Goal: Download file/media

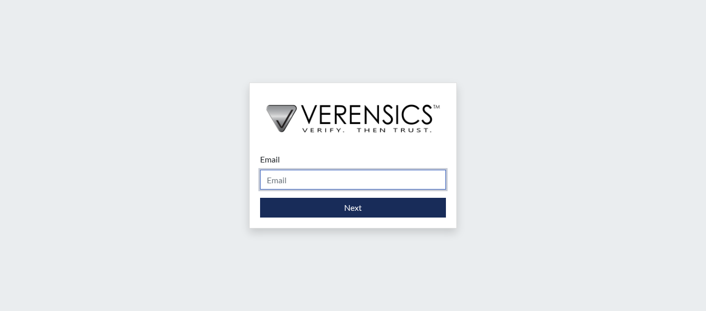
click at [369, 182] on input "Email" at bounding box center [353, 180] width 186 height 20
type input "[PERSON_NAME][EMAIL_ADDRESS][PERSON_NAME][DOMAIN_NAME]"
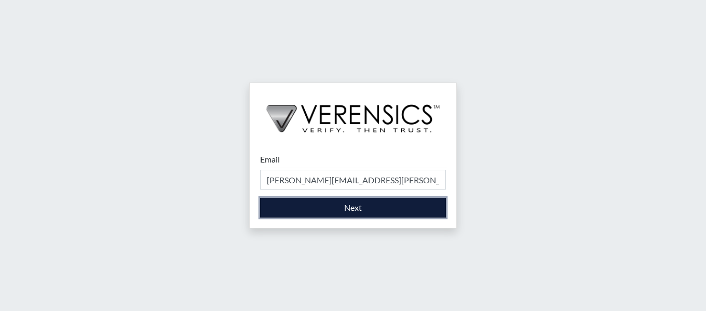
click at [336, 213] on button "Next" at bounding box center [353, 208] width 186 height 20
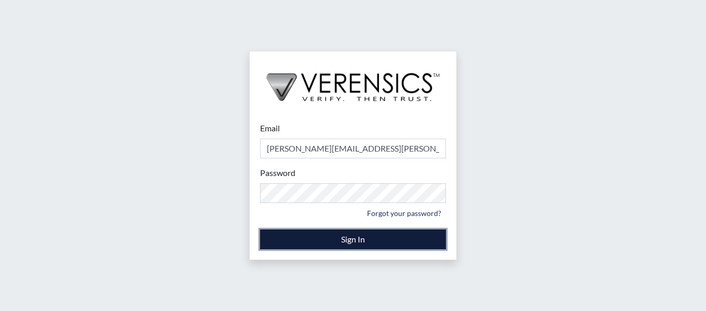
click at [389, 240] on button "Sign In" at bounding box center [353, 240] width 186 height 20
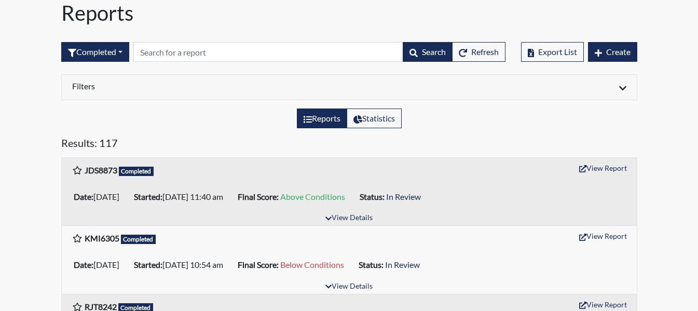
scroll to position [104, 0]
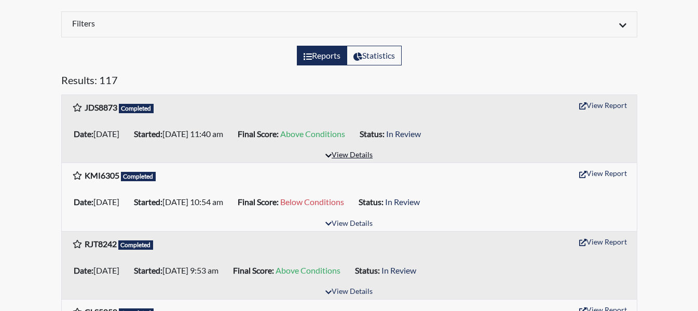
click at [363, 151] on button "View Details" at bounding box center [349, 156] width 57 height 14
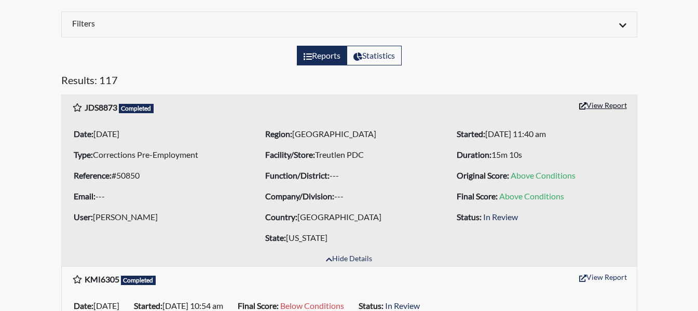
click at [602, 103] on button "View Report" at bounding box center [603, 105] width 57 height 16
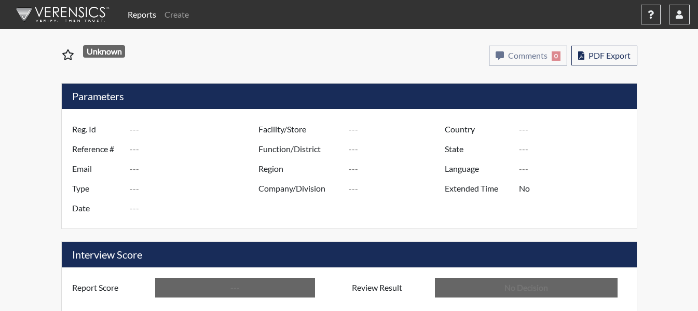
type input "JDS8873"
type input "50850"
type input "---"
type input "Corrections Pre-Employment"
type input "[DATE]"
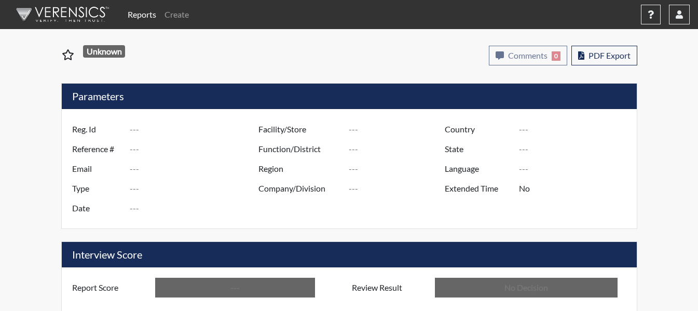
type input "Treutlen PDC"
type input "[GEOGRAPHIC_DATA]"
type input "[US_STATE]"
type input "English"
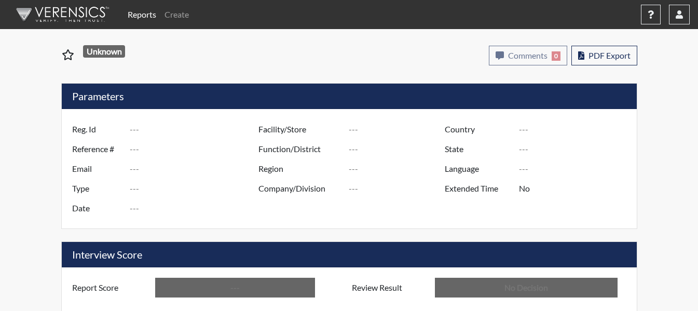
type input "Above Conditions"
type input "In Review"
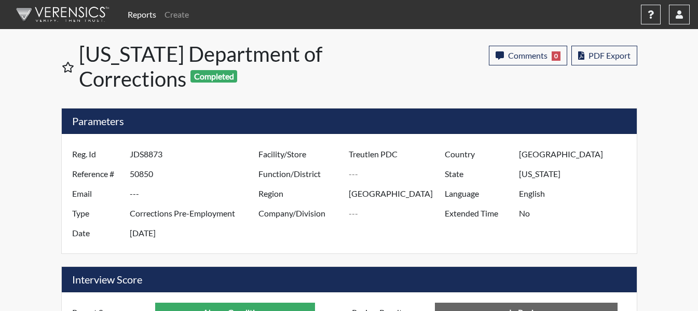
scroll to position [172, 431]
click at [606, 59] on span "PDF Export" at bounding box center [610, 55] width 42 height 10
